Goal: Transaction & Acquisition: Purchase product/service

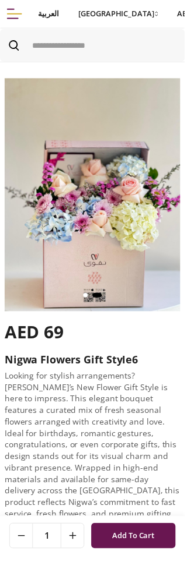
click at [14, 20] on button "Menu" at bounding box center [14, 14] width 15 height 28
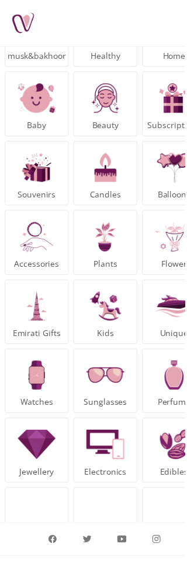
scroll to position [92, 0]
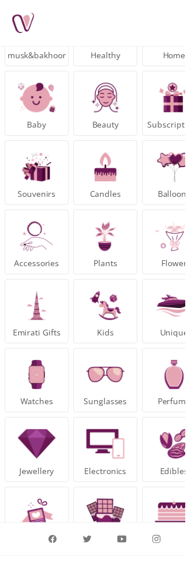
click at [175, 245] on img at bounding box center [175, 238] width 43 height 43
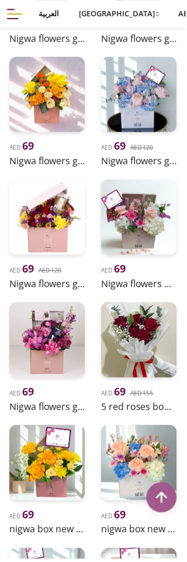
scroll to position [461, 0]
click at [48, 336] on img at bounding box center [47, 342] width 76 height 76
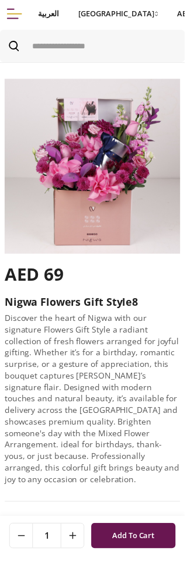
scroll to position [477, 0]
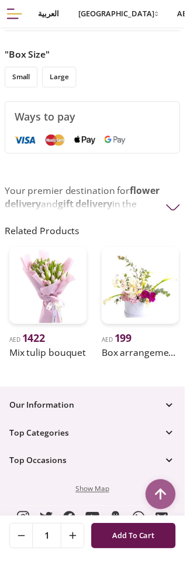
click at [9, 562] on div "1 Add To Cart" at bounding box center [93, 542] width 187 height 40
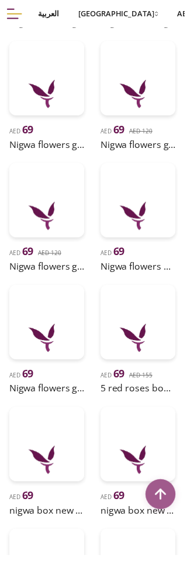
scroll to position [0, 0]
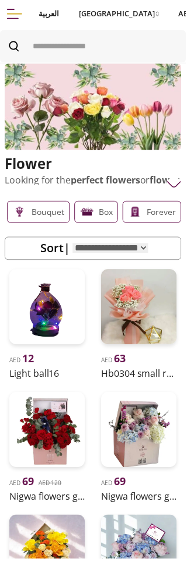
scroll to position [1, 0]
